Goal: Check status: Check status

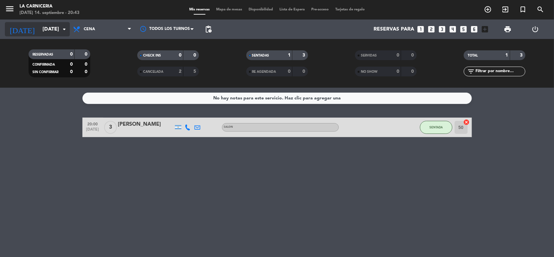
click at [59, 28] on input "[DATE]" at bounding box center [73, 29] width 68 height 13
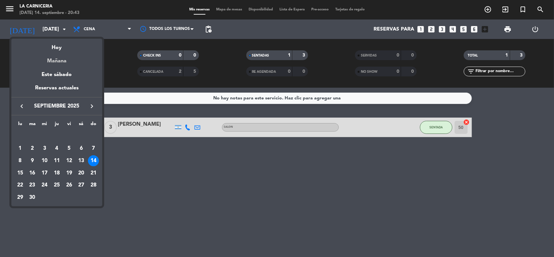
click at [59, 64] on div "Mañana" at bounding box center [56, 58] width 91 height 13
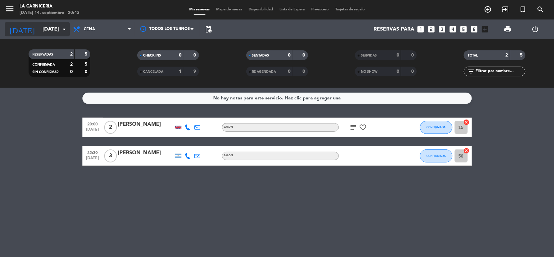
click at [67, 25] on icon "arrow_drop_down" at bounding box center [64, 29] width 8 height 8
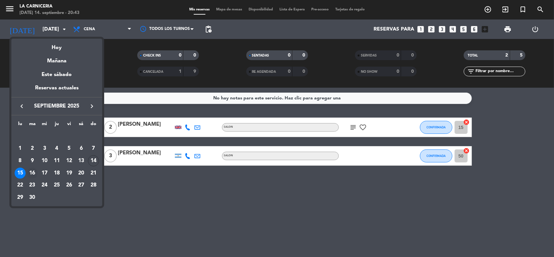
click at [35, 170] on div "16" at bounding box center [32, 172] width 11 height 11
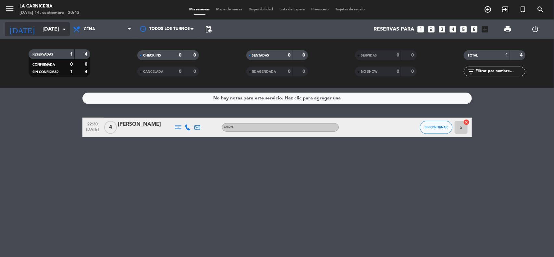
click at [57, 28] on input "[DATE]" at bounding box center [73, 29] width 68 height 13
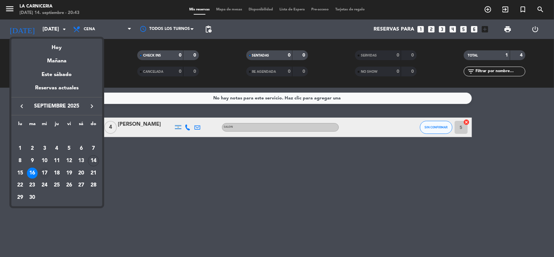
click at [44, 174] on div "17" at bounding box center [44, 172] width 11 height 11
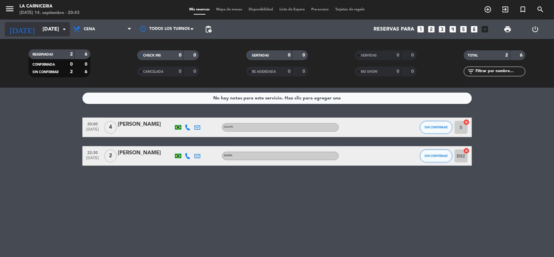
click at [66, 35] on input "[DATE]" at bounding box center [73, 29] width 68 height 13
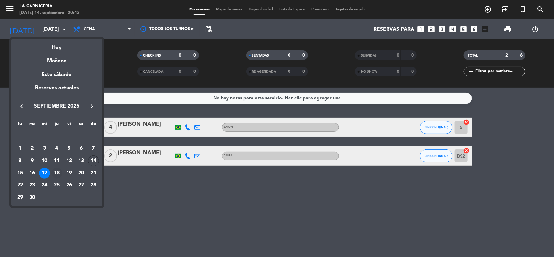
click at [57, 172] on div "18" at bounding box center [56, 172] width 11 height 11
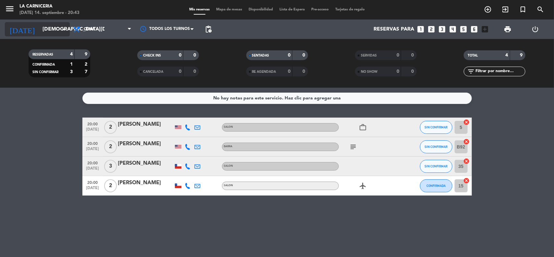
click at [62, 29] on icon "arrow_drop_down" at bounding box center [64, 29] width 8 height 8
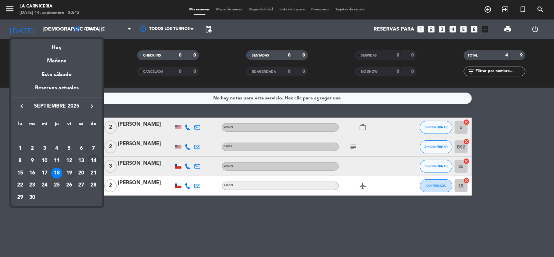
click at [70, 171] on div "19" at bounding box center [69, 172] width 11 height 11
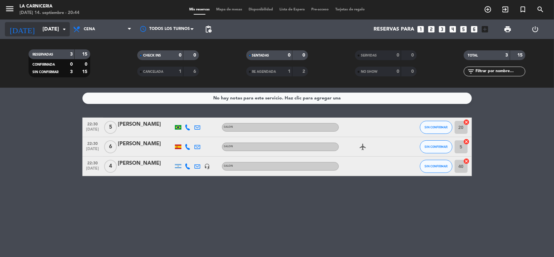
click at [59, 33] on input "[DATE]" at bounding box center [73, 29] width 68 height 13
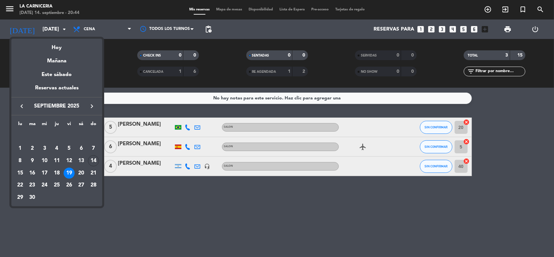
click at [81, 175] on div "20" at bounding box center [81, 172] width 11 height 11
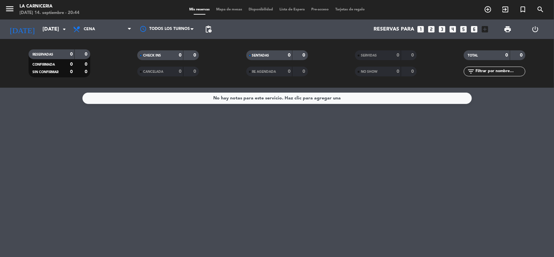
click at [99, 39] on div "RESERVADAS 0 0 CONFIRMADA 0 0 SIN CONFIRMAR 0 0 CHECK INS 0 0 CANCELADA 0 0 SEN…" at bounding box center [277, 63] width 554 height 49
click at [100, 33] on span "Cena" at bounding box center [102, 29] width 65 height 14
click at [95, 54] on div "menu La Carniceria [DATE] 14. septiembre - 20:44 Mis reservas Mapa de mesas Dis…" at bounding box center [277, 44] width 554 height 88
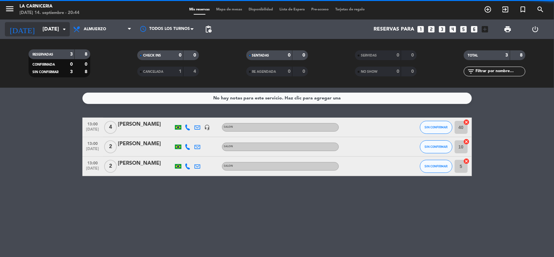
click at [67, 31] on icon "arrow_drop_down" at bounding box center [64, 29] width 8 height 8
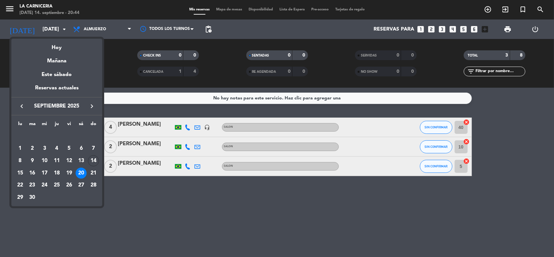
click at [123, 184] on div at bounding box center [277, 128] width 554 height 257
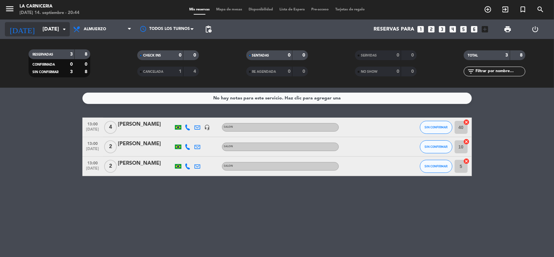
click at [57, 29] on input "[DATE]" at bounding box center [73, 29] width 68 height 13
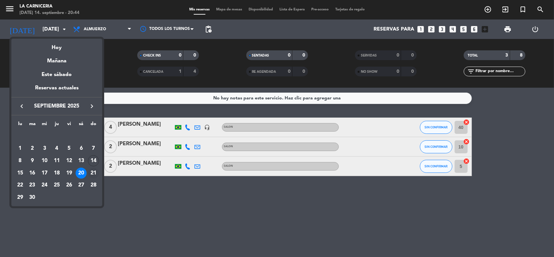
click at [90, 170] on div "21" at bounding box center [93, 172] width 11 height 11
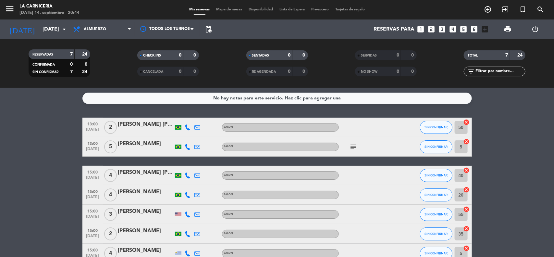
click at [117, 19] on div "Todos los servicios Almuerzo Cena Almuerzo Todos los servicios Almuerzo Cena" at bounding box center [102, 28] width 65 height 19
click at [116, 26] on span "Almuerzo" at bounding box center [102, 29] width 65 height 14
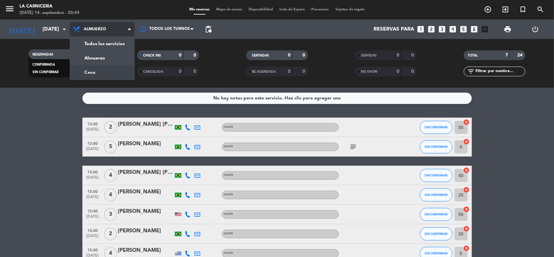
click at [110, 67] on div "menu La Carniceria [DATE] 14. septiembre - 20:44 Mis reservas Mapa de mesas Dis…" at bounding box center [277, 44] width 554 height 88
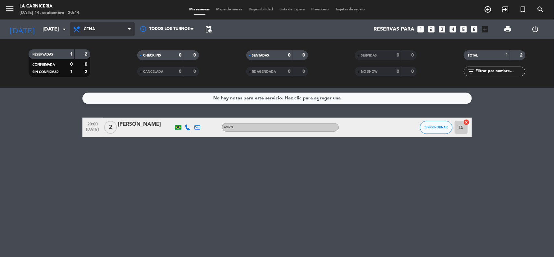
click at [71, 32] on span "Cena" at bounding box center [102, 29] width 65 height 14
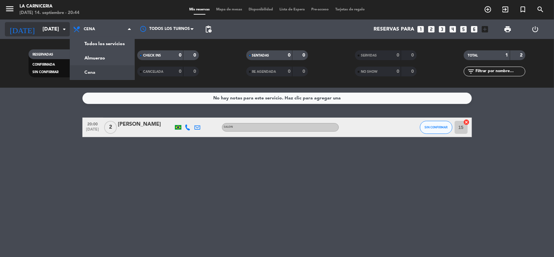
click at [69, 30] on input "[DATE]" at bounding box center [73, 29] width 68 height 13
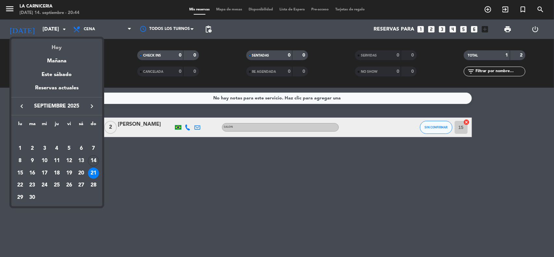
click at [57, 45] on div "Hoy" at bounding box center [56, 45] width 91 height 13
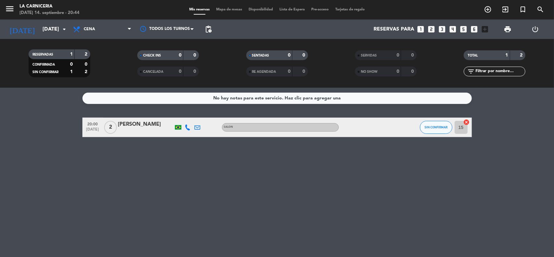
type input "[DATE]"
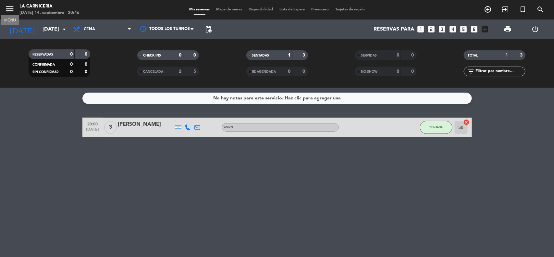
click at [13, 5] on icon "menu" at bounding box center [10, 9] width 10 height 10
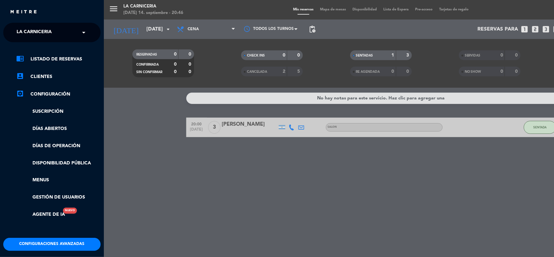
click at [50, 42] on div "chrome_reader_mode Listado de Reservas account_box Clientes settings_applicatio…" at bounding box center [51, 139] width 107 height 195
click at [52, 37] on div "× La Carniceria" at bounding box center [37, 33] width 47 height 14
click at [83, 30] on span at bounding box center [85, 33] width 11 height 14
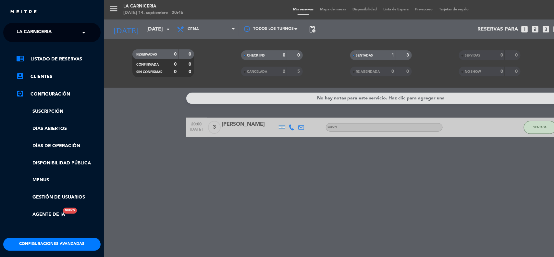
click at [143, 115] on div "menu La Carniceria [DATE] 14. septiembre - 20:46 Mis reservas Mapa de mesas Dis…" at bounding box center [381, 128] width 554 height 257
